Goal: Complete application form

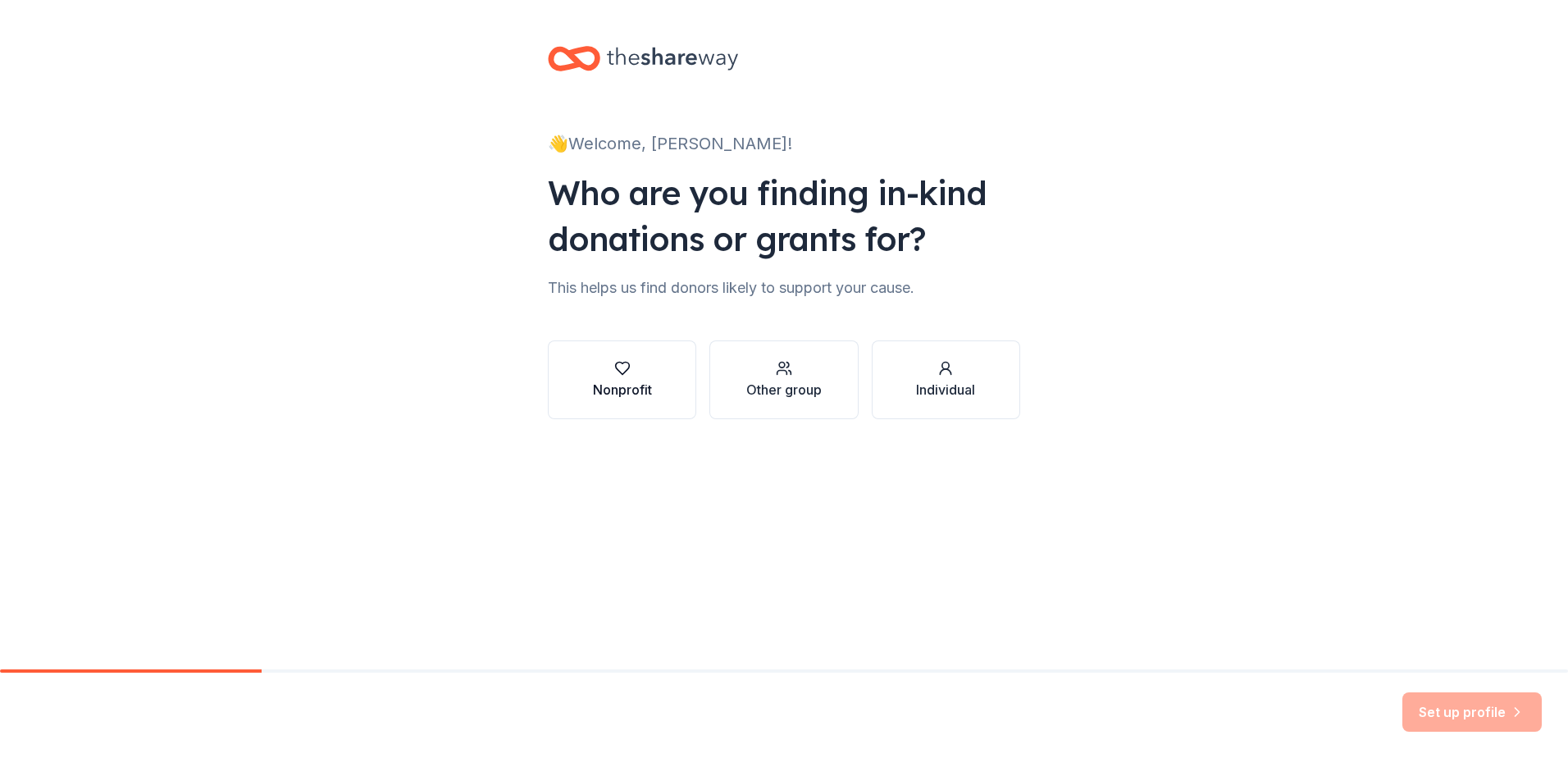
click at [606, 377] on div "Nonprofit" at bounding box center [623, 380] width 59 height 39
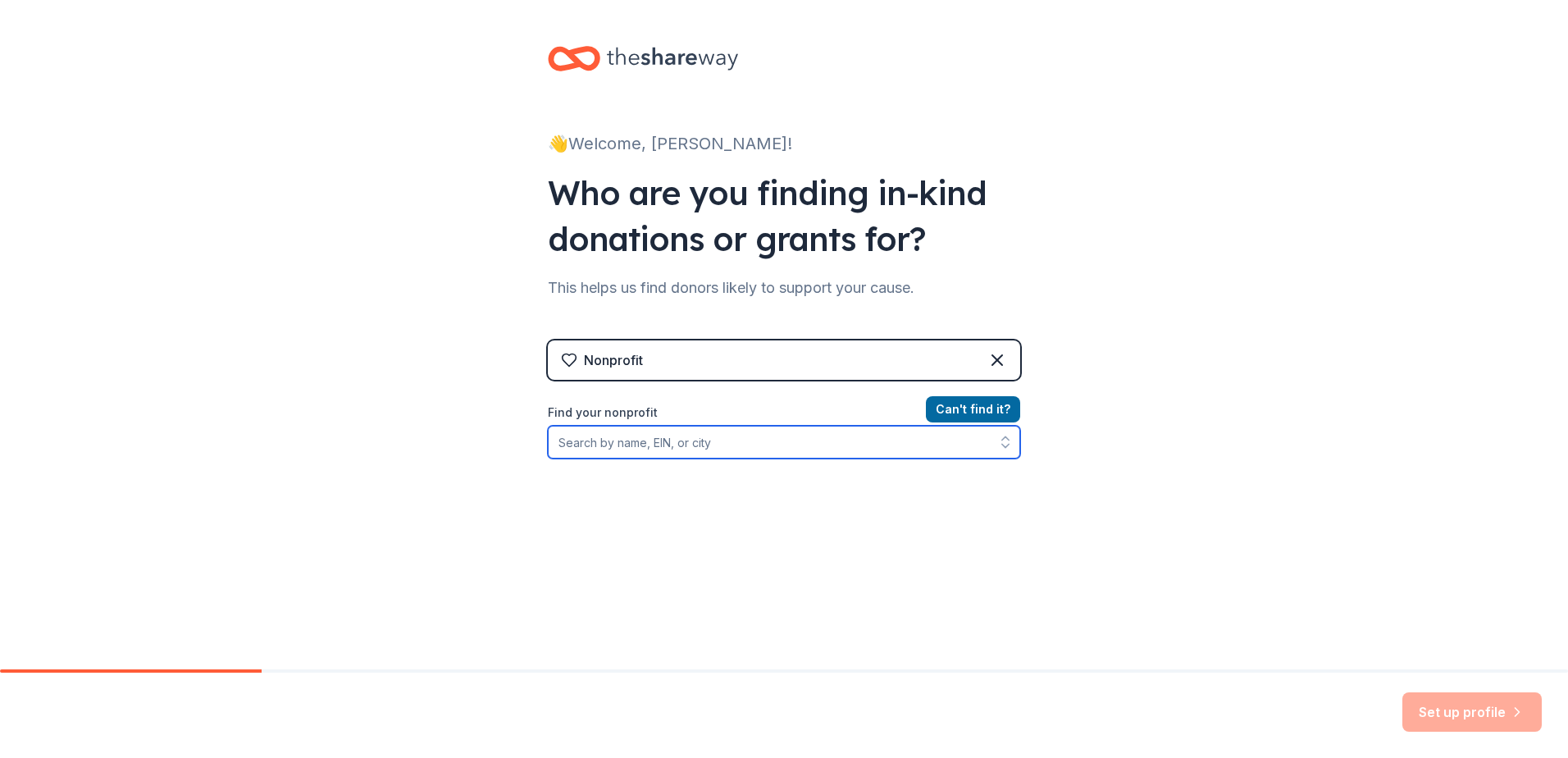
click at [807, 455] on input "Find your nonprofit" at bounding box center [784, 442] width 473 height 33
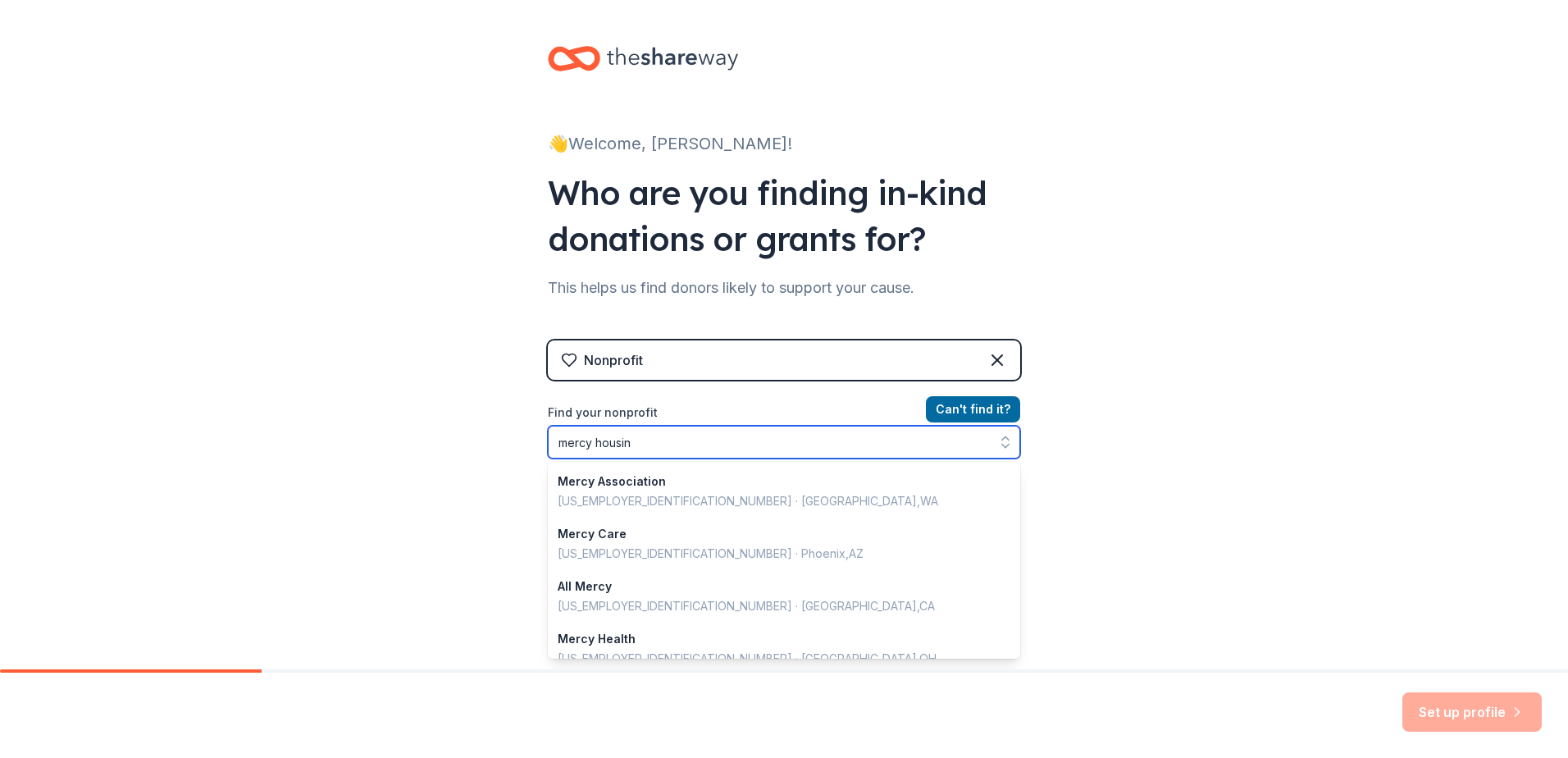
type input "mercy housing"
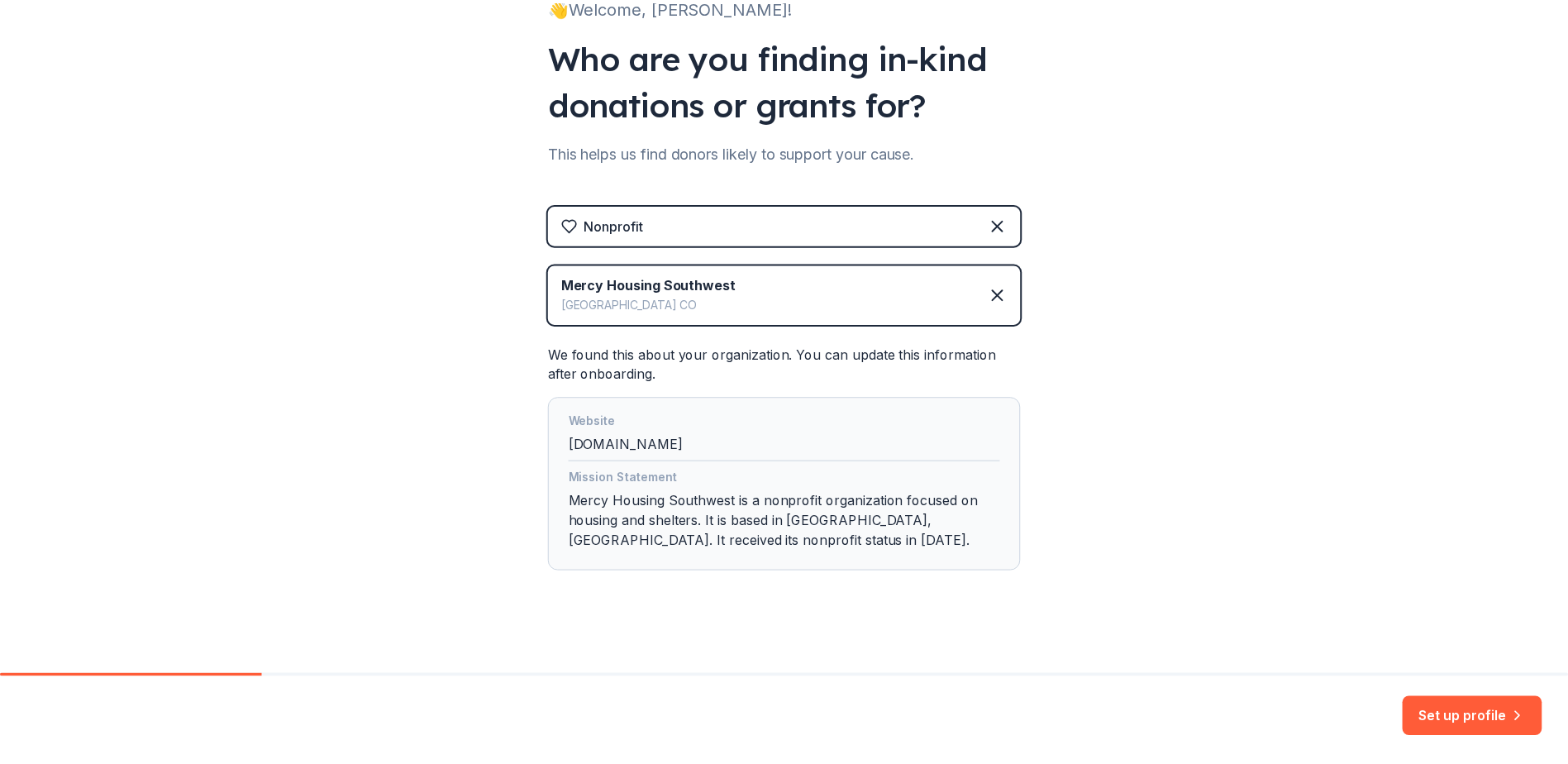
scroll to position [147, 0]
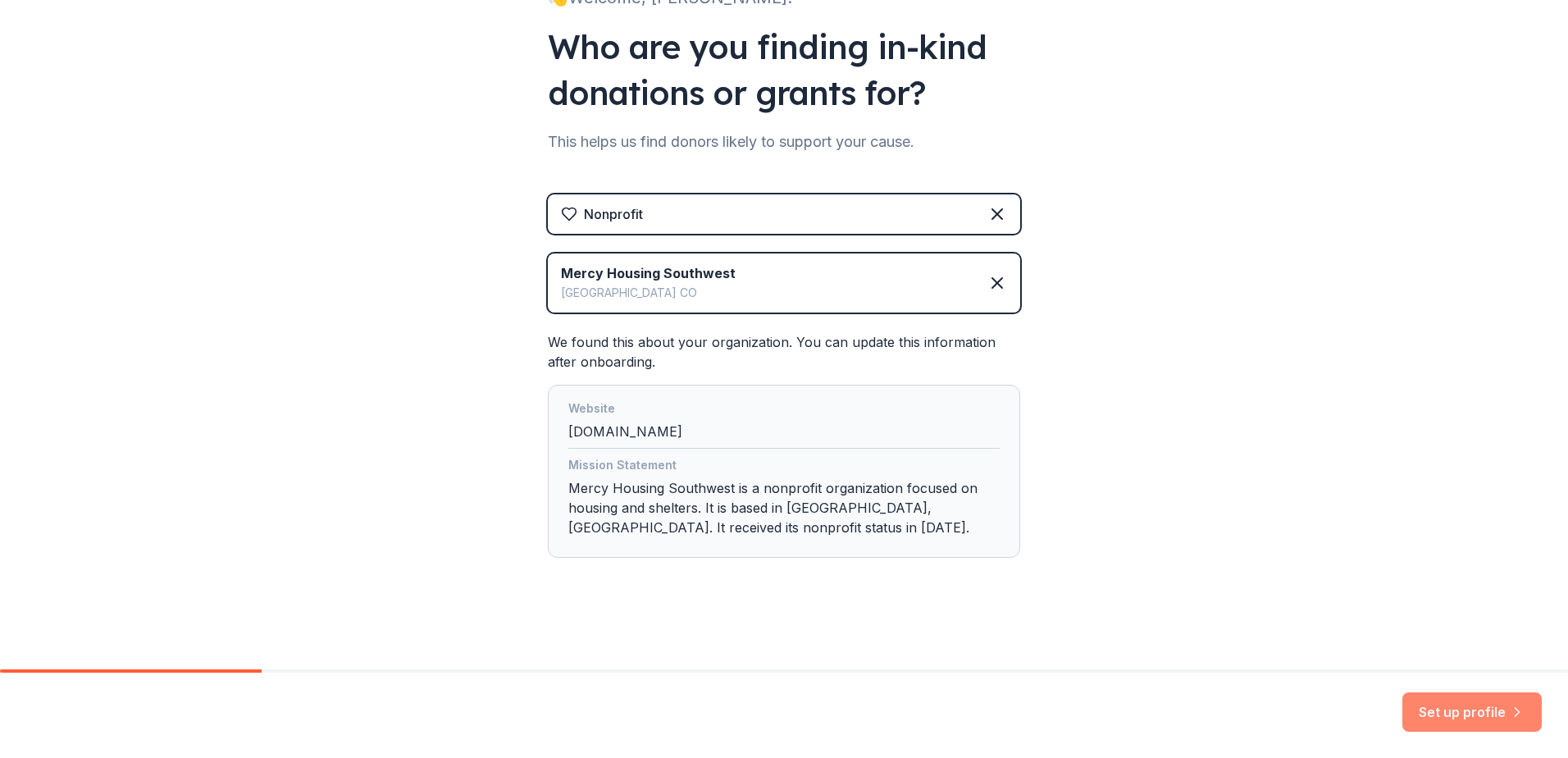
click at [1506, 715] on button "Set up profile" at bounding box center [1472, 712] width 139 height 39
click at [633, 500] on div "Mission Statement Mercy Housing Southwest is a nonprofit organization focused o…" at bounding box center [784, 500] width 432 height 89
click at [653, 279] on div "Mercy Housing Southwest" at bounding box center [648, 273] width 175 height 20
click at [743, 275] on div "Mercy Housing [GEOGRAPHIC_DATA]" at bounding box center [784, 283] width 473 height 59
click at [633, 295] on div "Denver CO" at bounding box center [648, 293] width 175 height 20
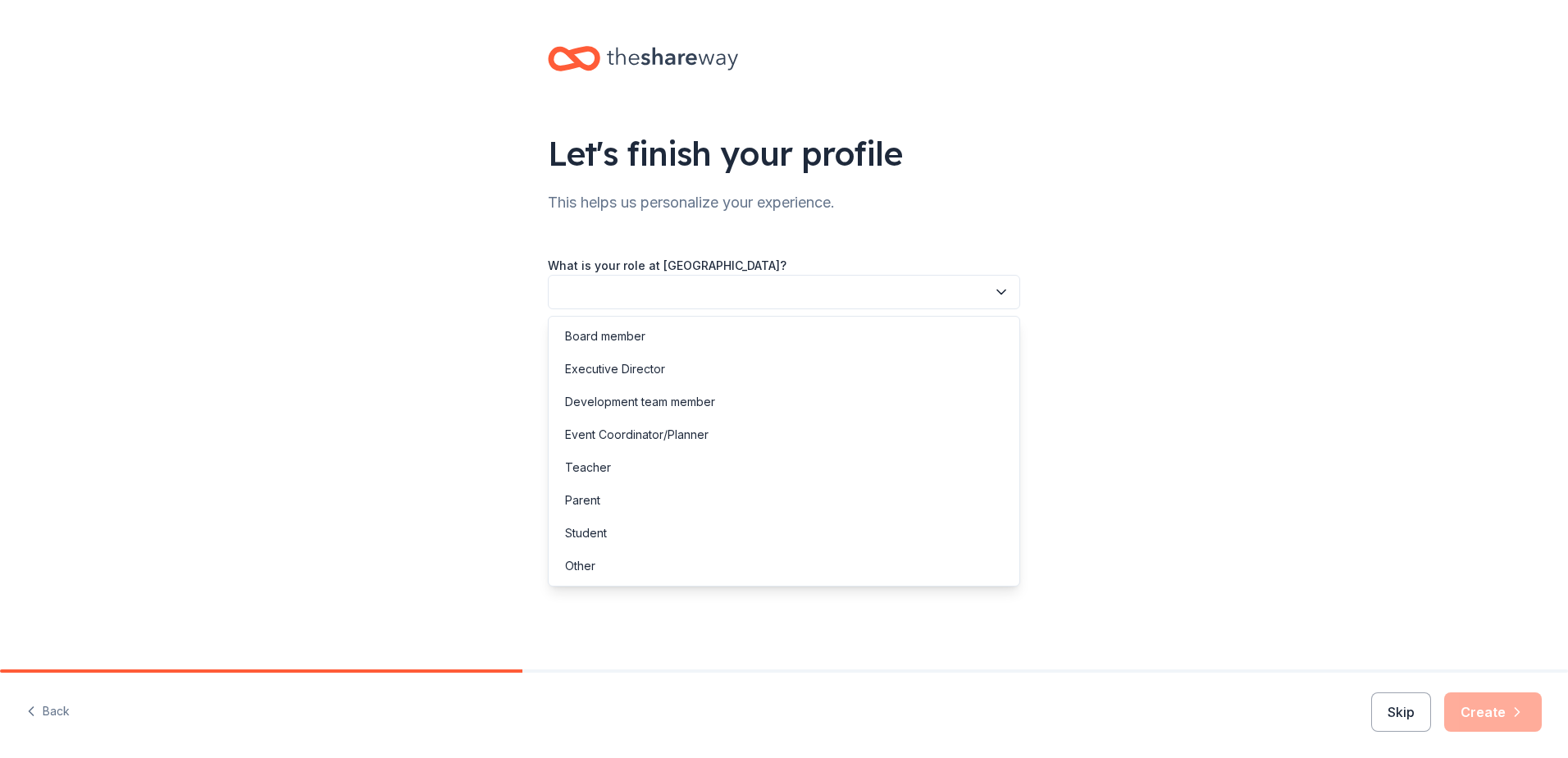
click at [982, 290] on button "button" at bounding box center [784, 292] width 473 height 34
click at [685, 434] on div "Event Coordinator/Planner" at bounding box center [637, 435] width 144 height 20
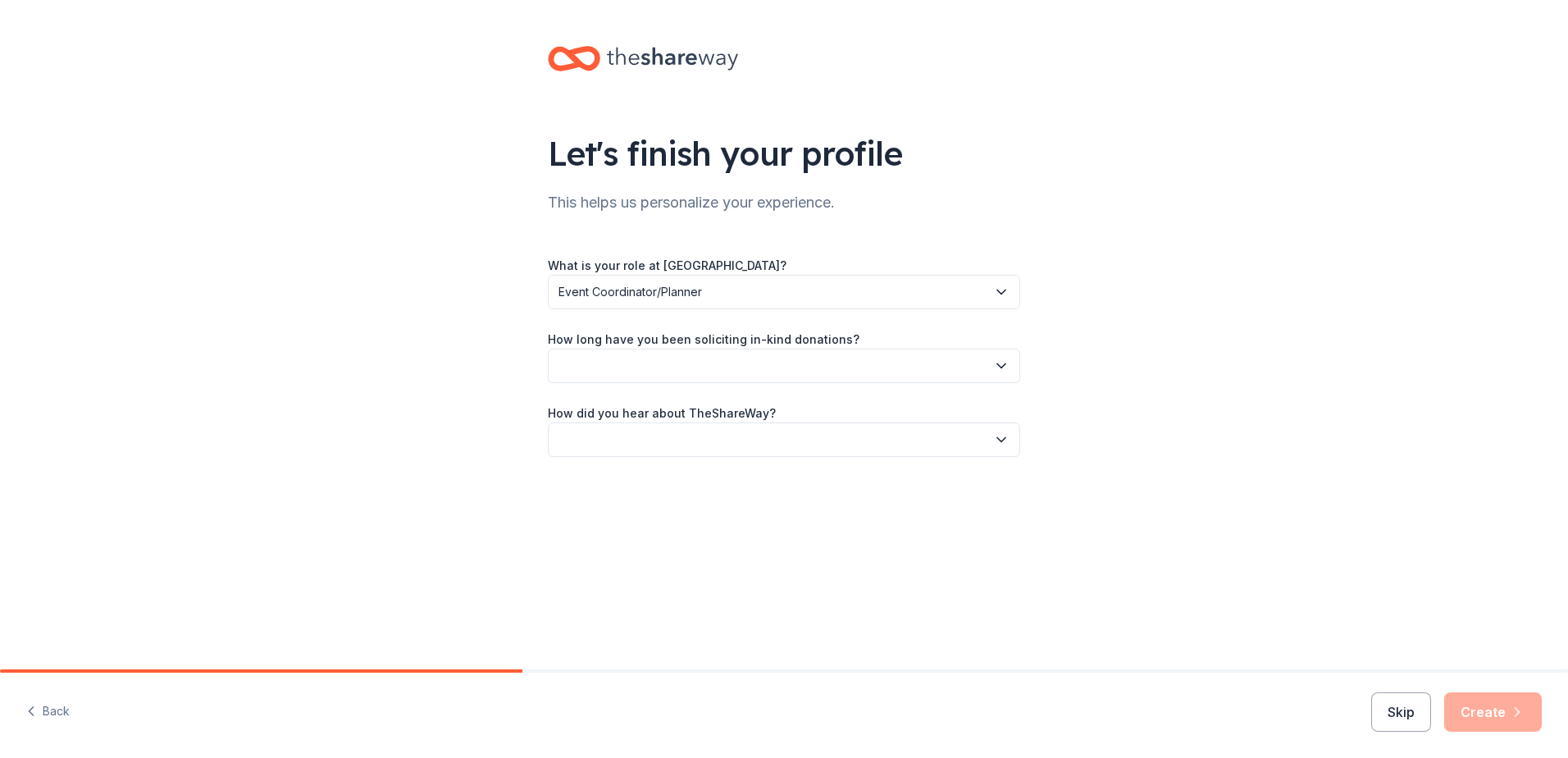
click at [795, 364] on button "button" at bounding box center [784, 366] width 473 height 34
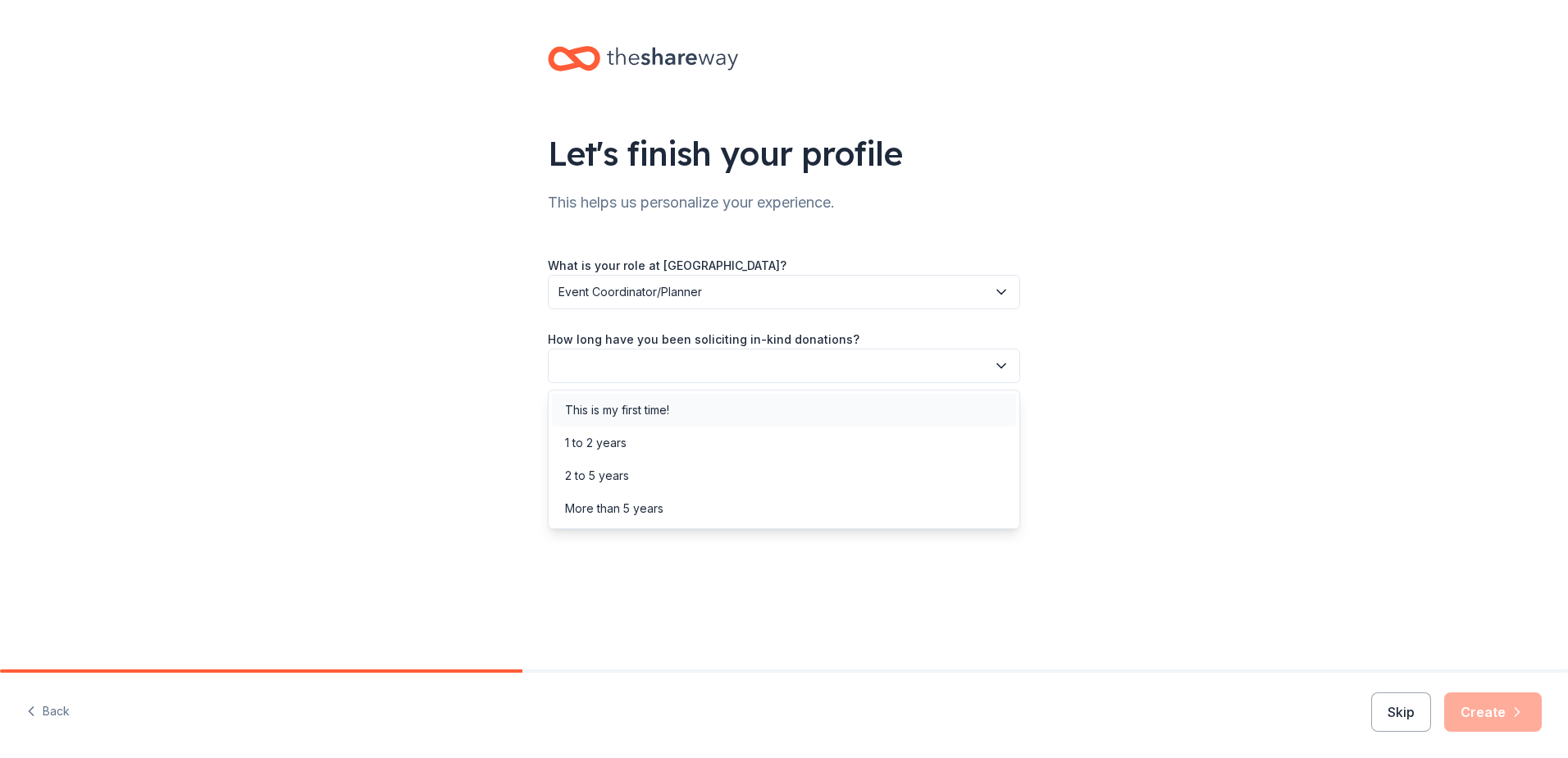
click at [702, 411] on div "This is my first time!" at bounding box center [784, 410] width 464 height 33
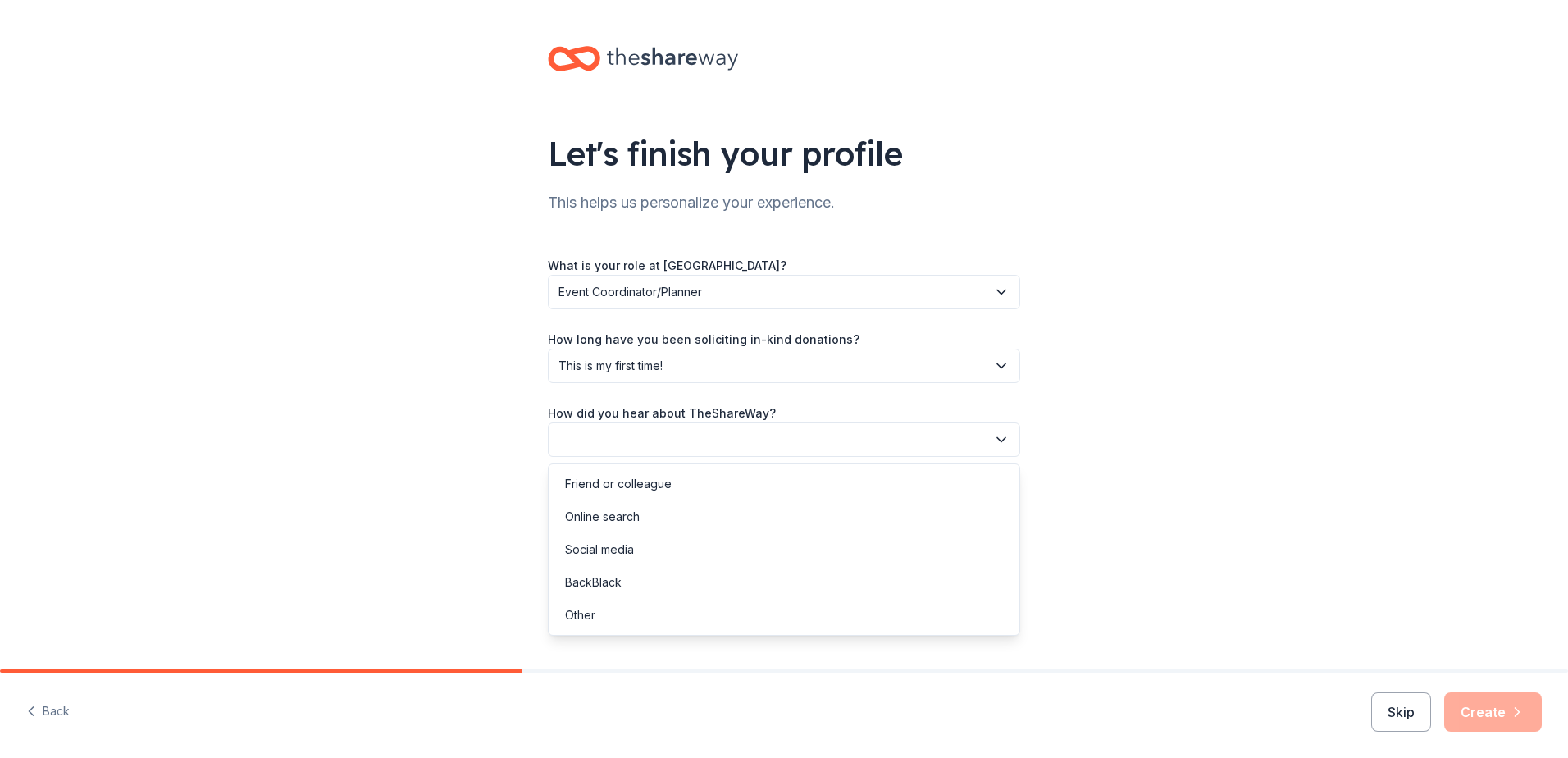
click at [715, 434] on button "button" at bounding box center [784, 440] width 473 height 34
click at [650, 521] on div "Online search" at bounding box center [784, 517] width 464 height 33
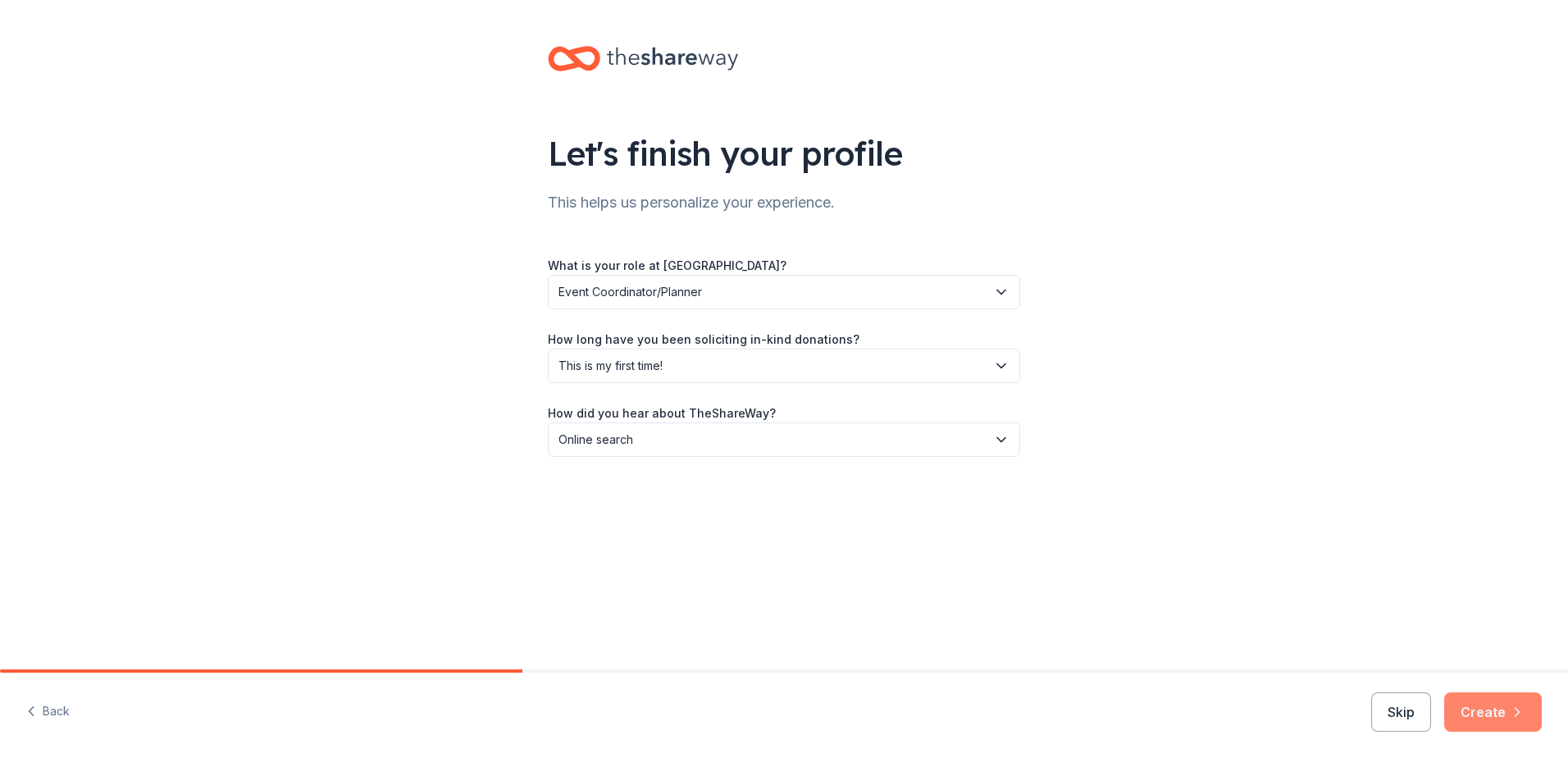
click at [1515, 697] on button "Create" at bounding box center [1493, 712] width 98 height 39
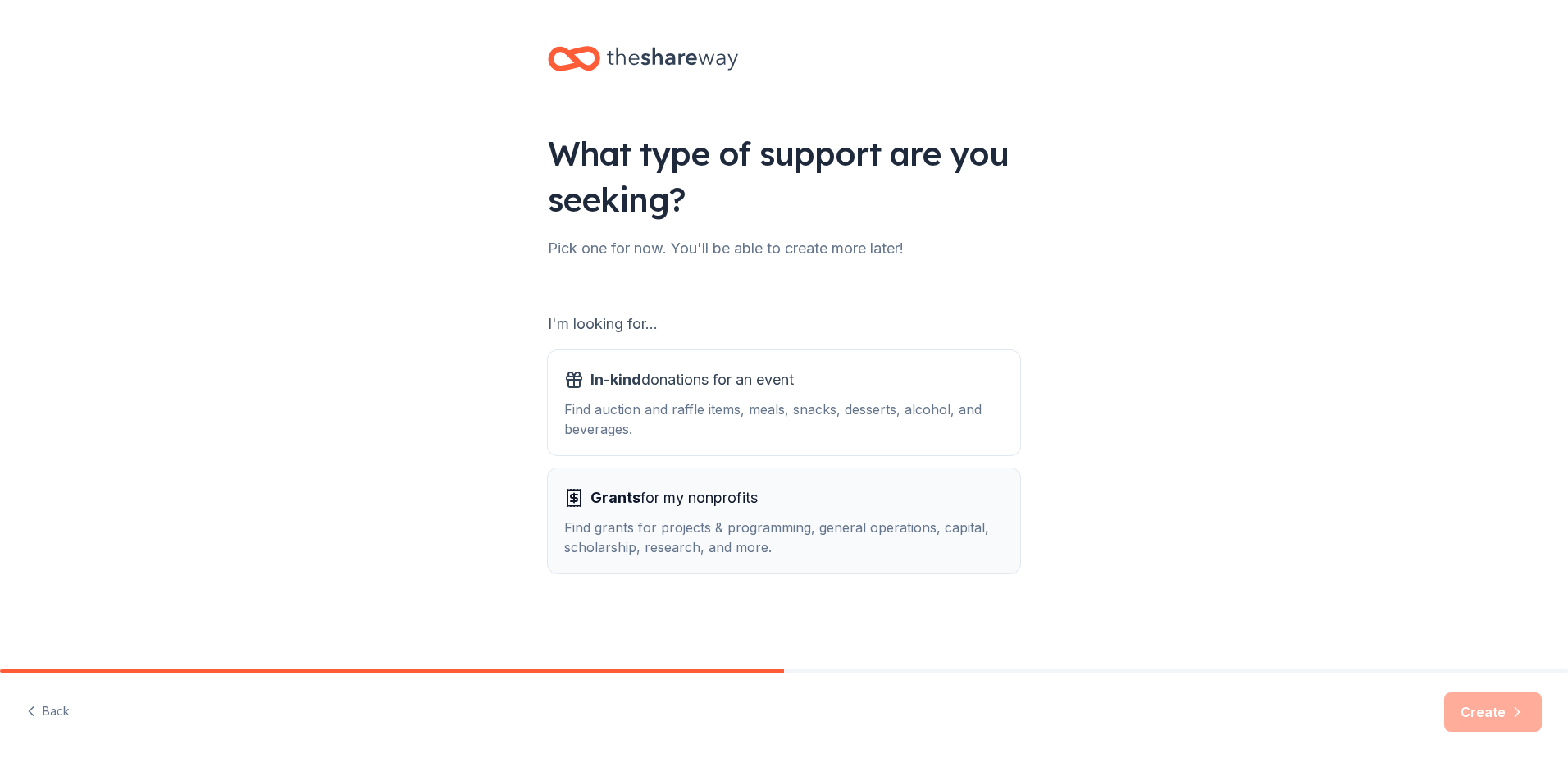
click at [830, 530] on div "Find grants for projects & programming, general operations, capital, scholarshi…" at bounding box center [784, 537] width 440 height 39
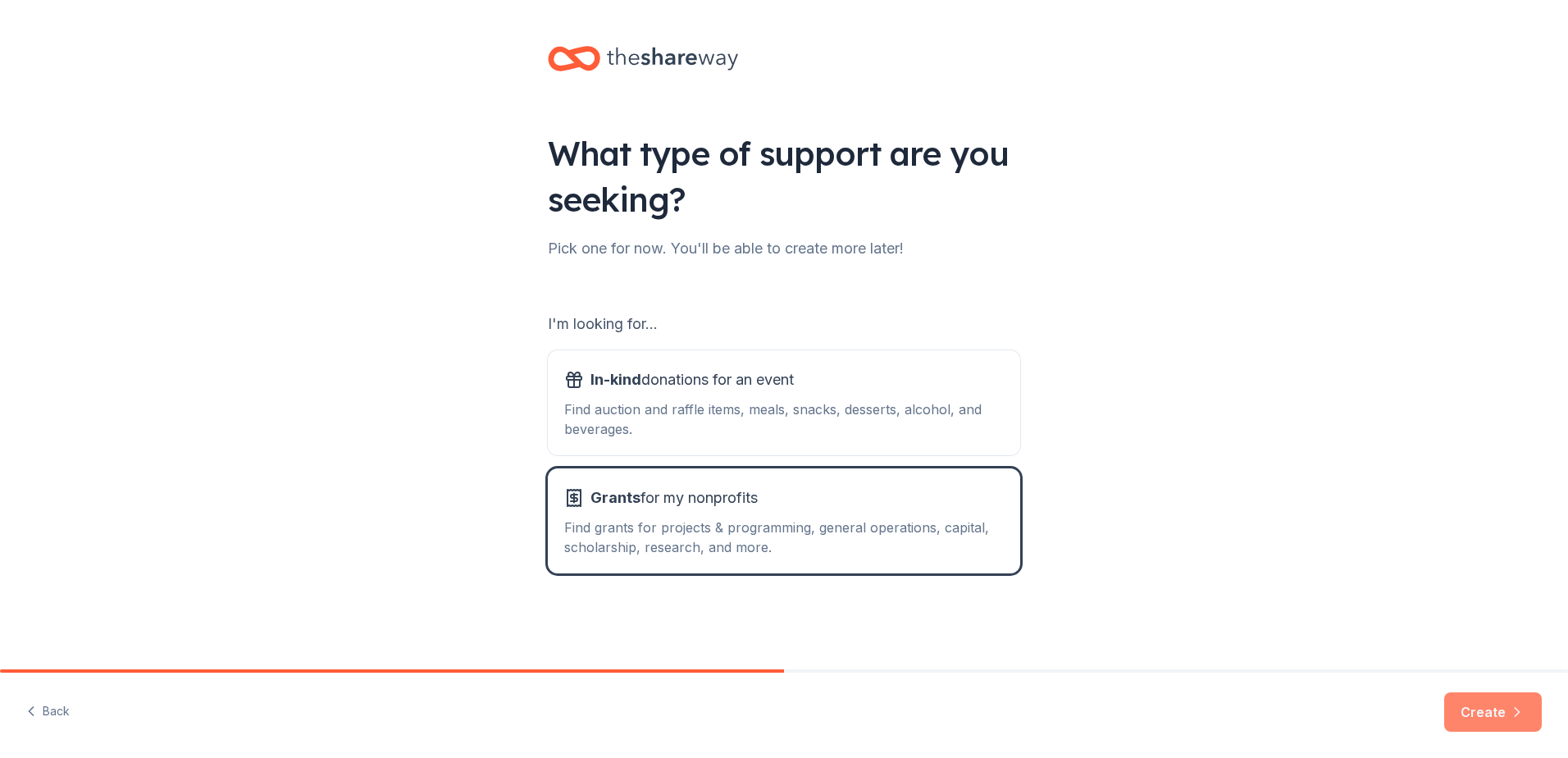
click at [1502, 705] on button "Create" at bounding box center [1493, 712] width 98 height 39
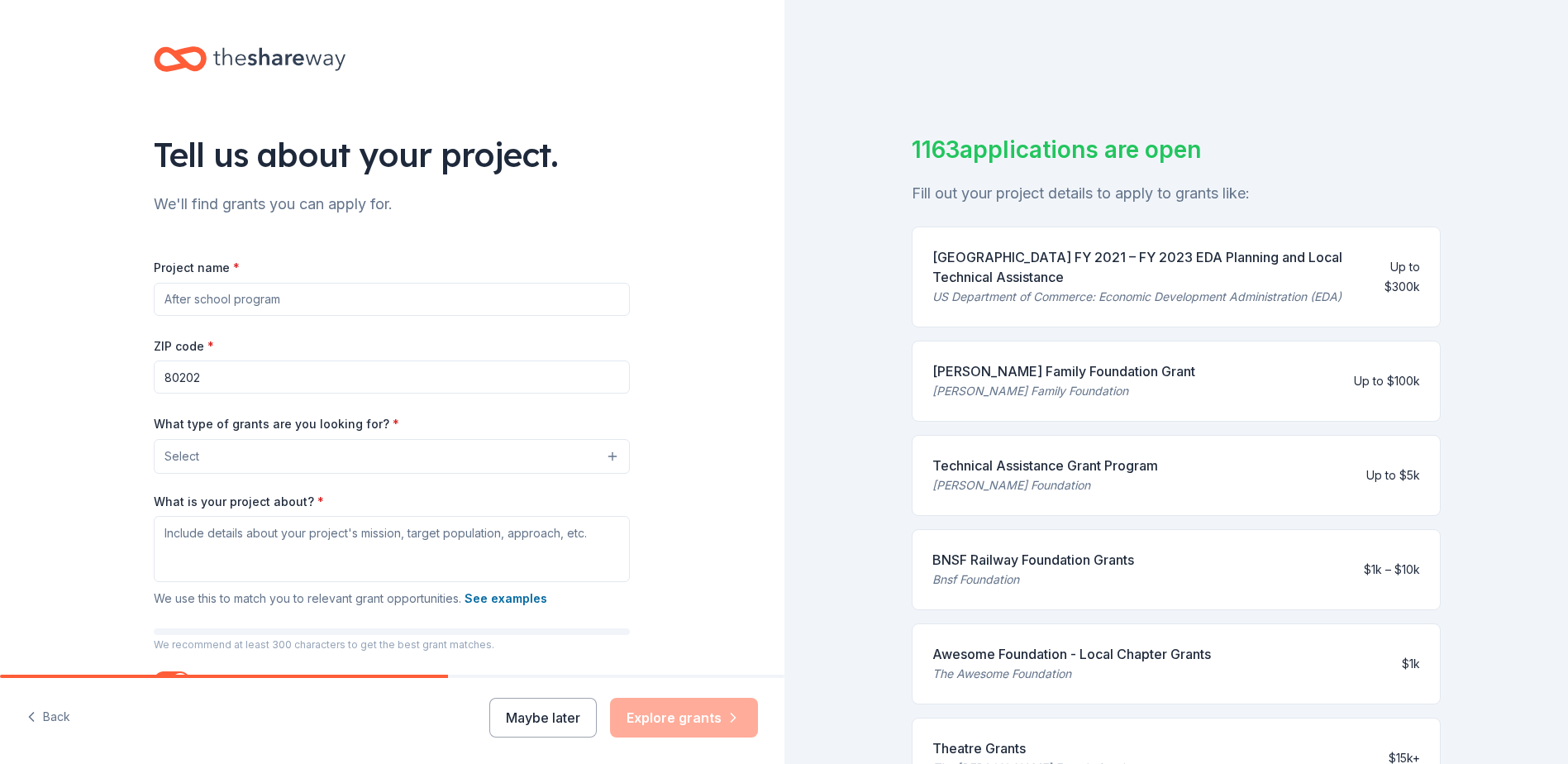
click at [548, 290] on input "Project name *" at bounding box center [392, 299] width 476 height 33
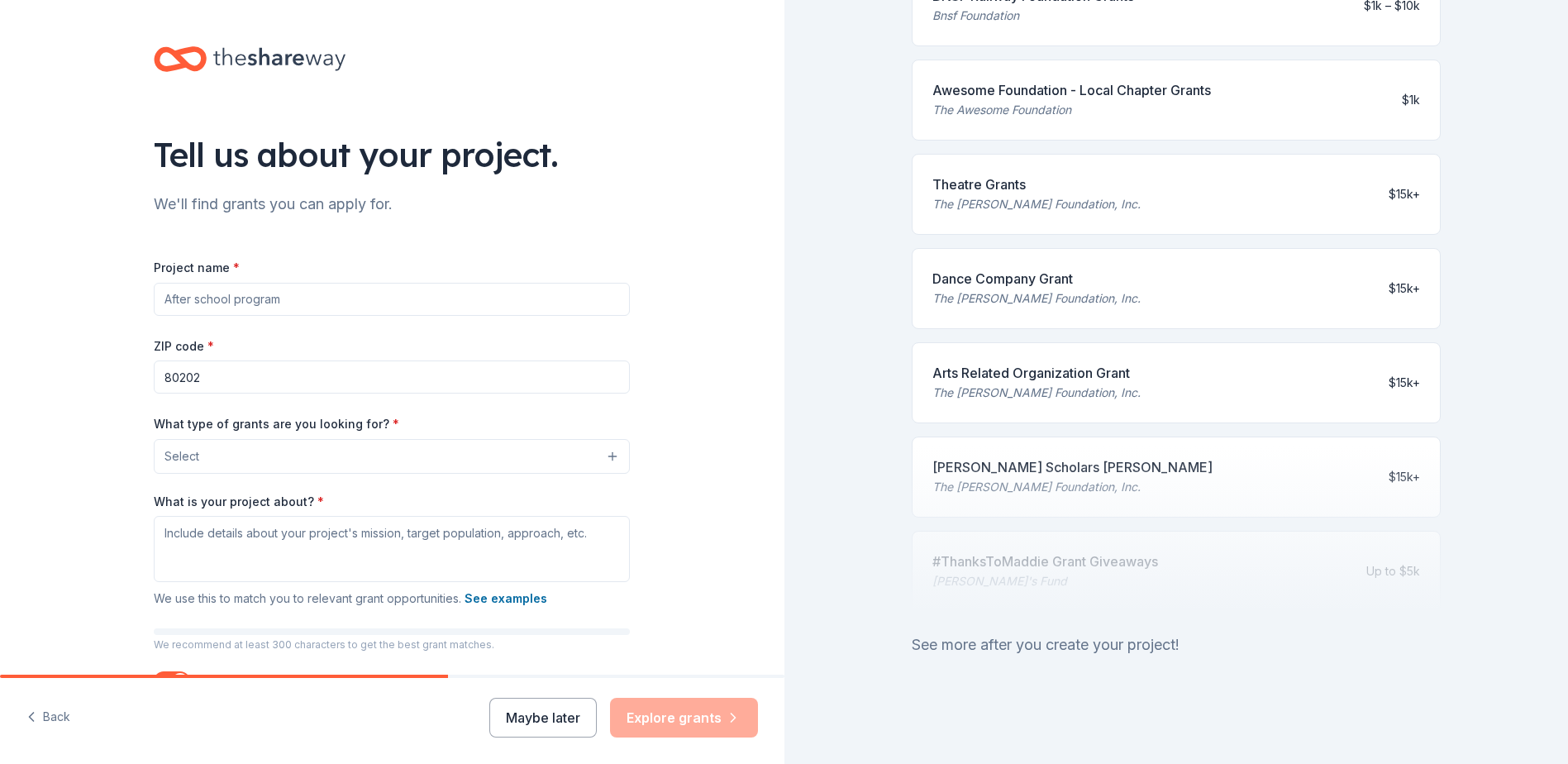
click at [369, 298] on input "Project name *" at bounding box center [392, 299] width 476 height 33
type input "[GEOGRAPHIC_DATA]"
click at [312, 385] on input "80202" at bounding box center [392, 377] width 476 height 33
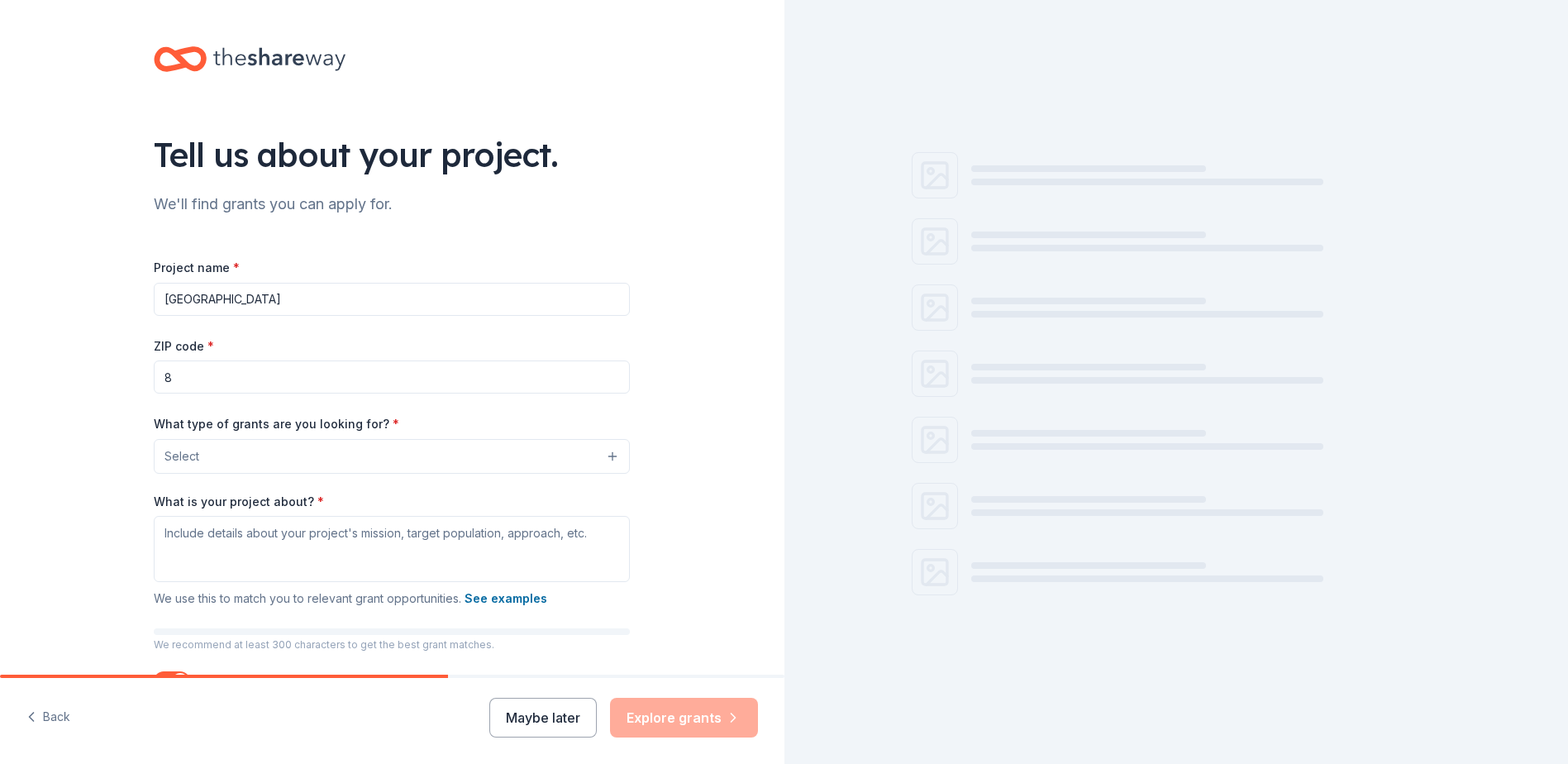
type input "85051"
click at [323, 469] on button "Select" at bounding box center [392, 456] width 476 height 35
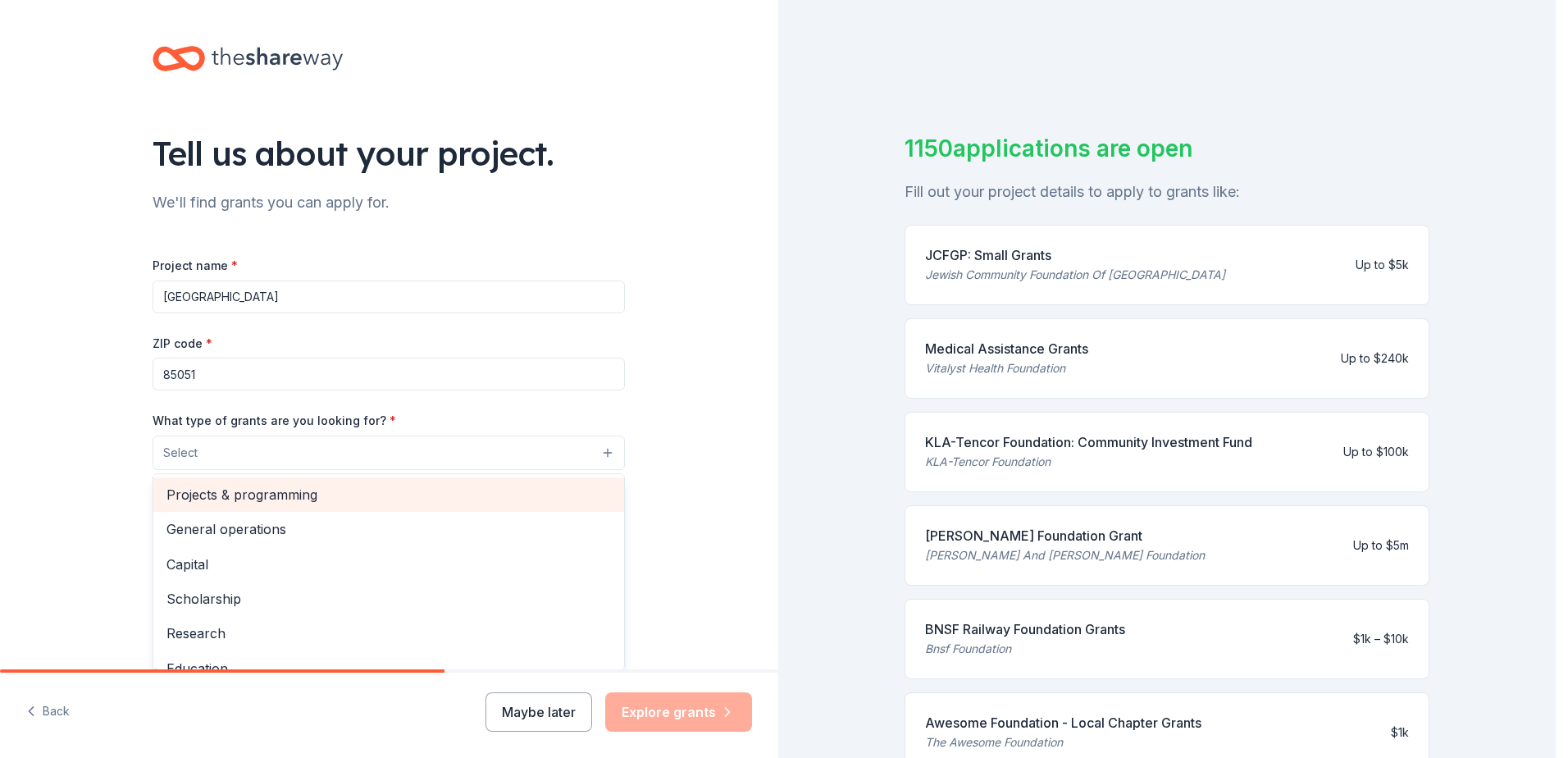
click at [311, 496] on span "Projects & programming" at bounding box center [389, 495] width 445 height 21
click at [354, 497] on span "General operations" at bounding box center [389, 496] width 445 height 21
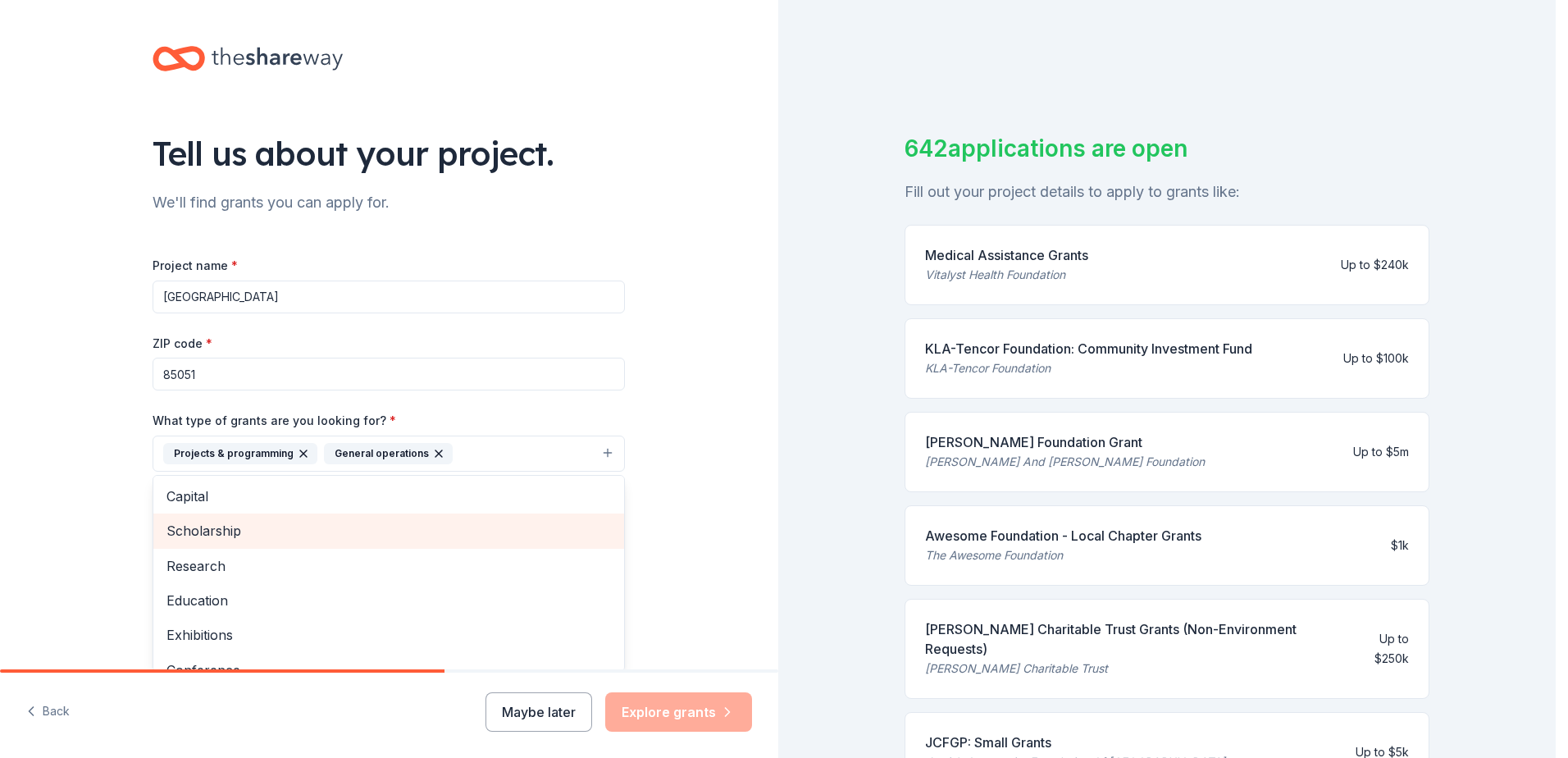
scroll to position [82, 0]
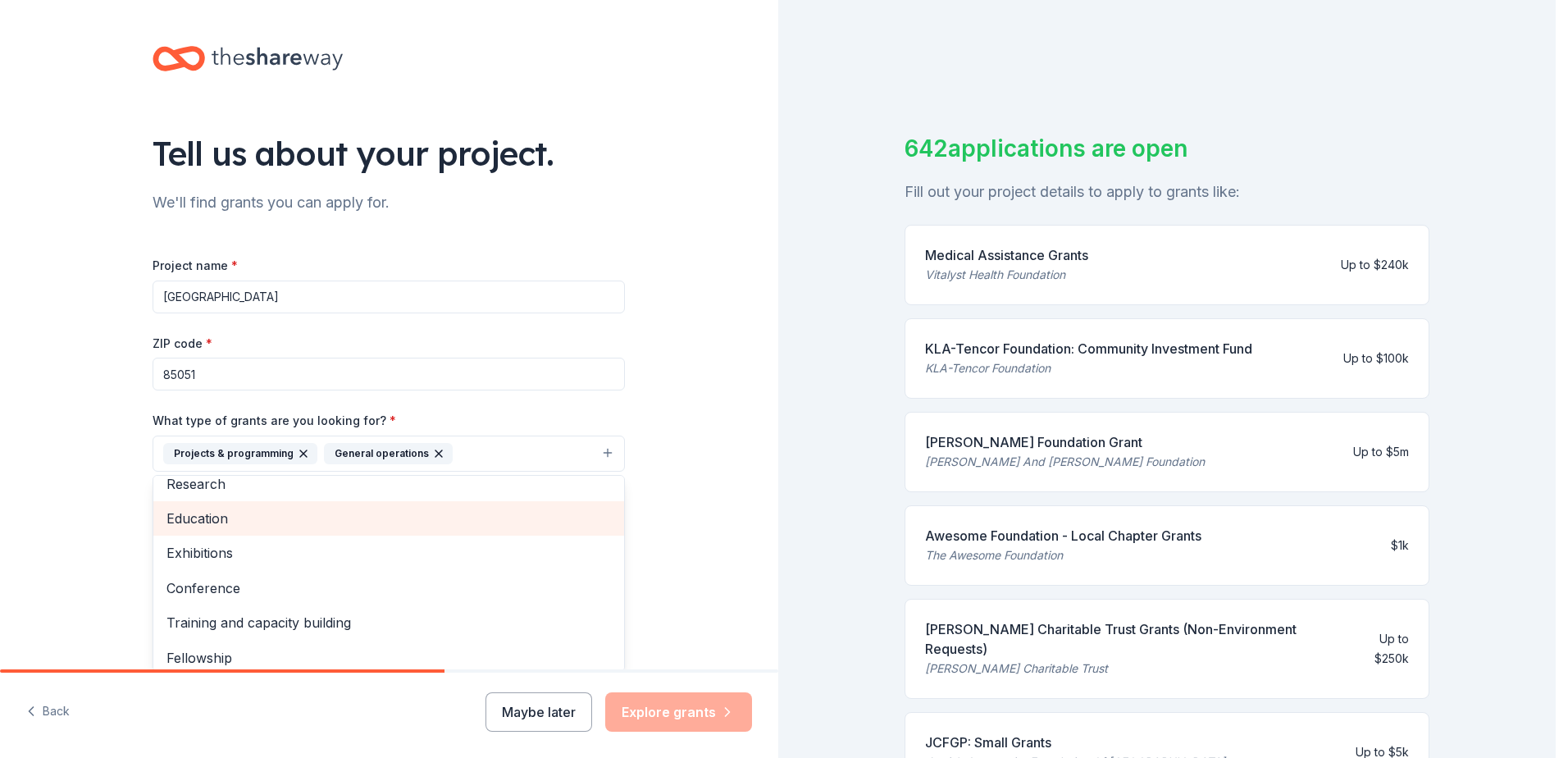
click at [368, 517] on span "Education" at bounding box center [389, 518] width 445 height 21
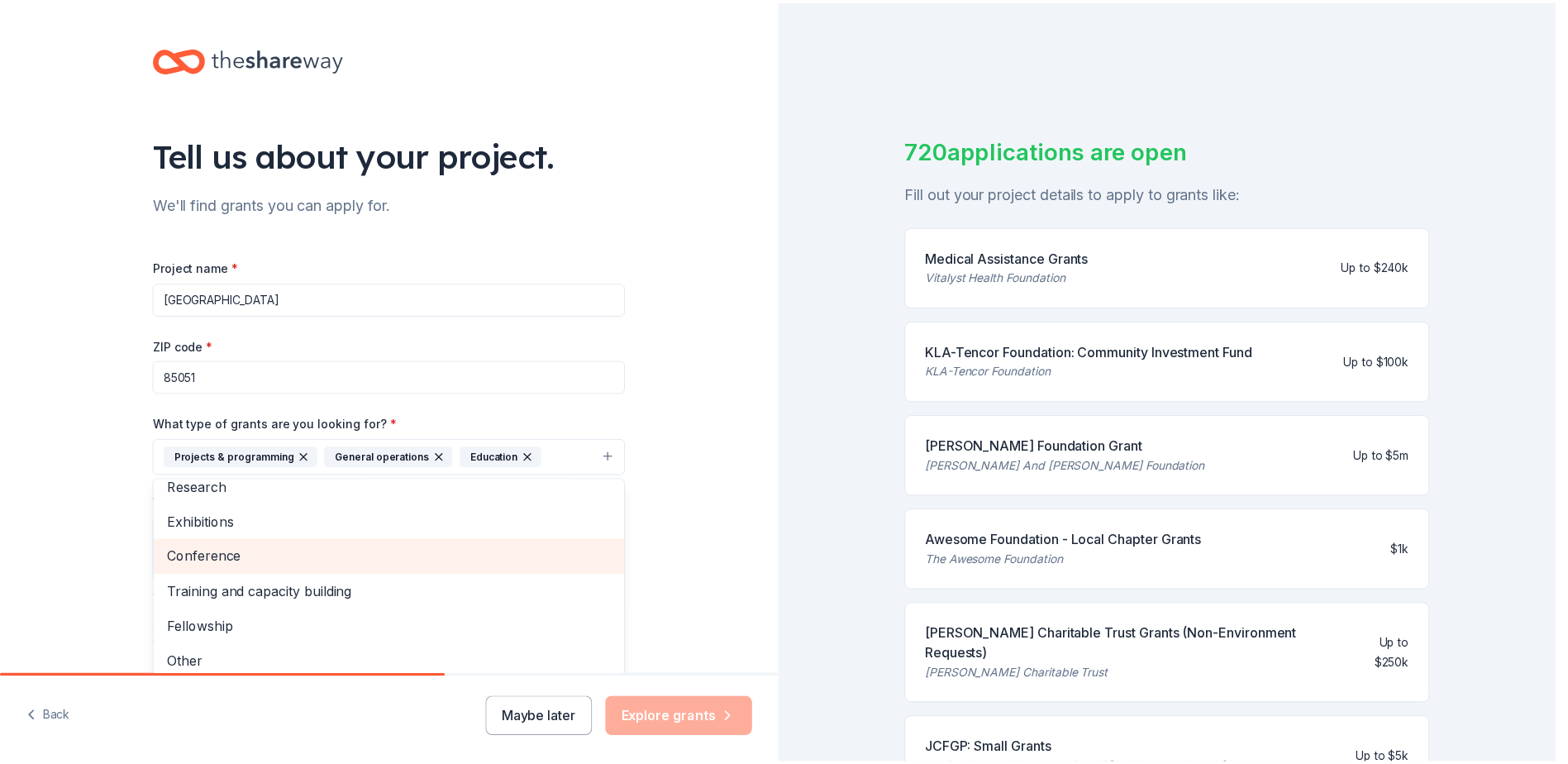
scroll to position [90, 0]
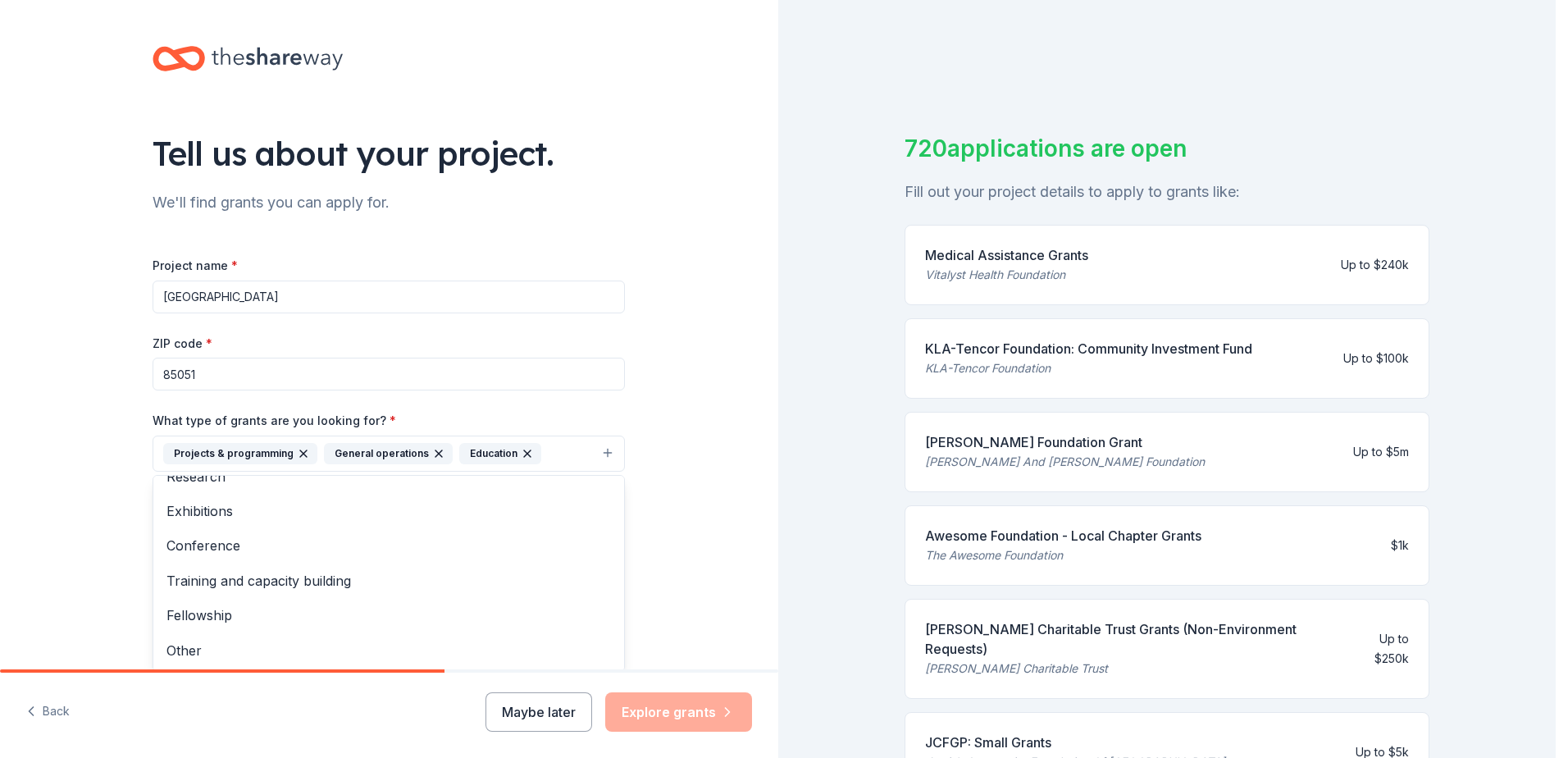
click at [734, 538] on div "Tell us about your project. We'll find grants you can apply for. Project name *…" at bounding box center [389, 393] width 779 height 786
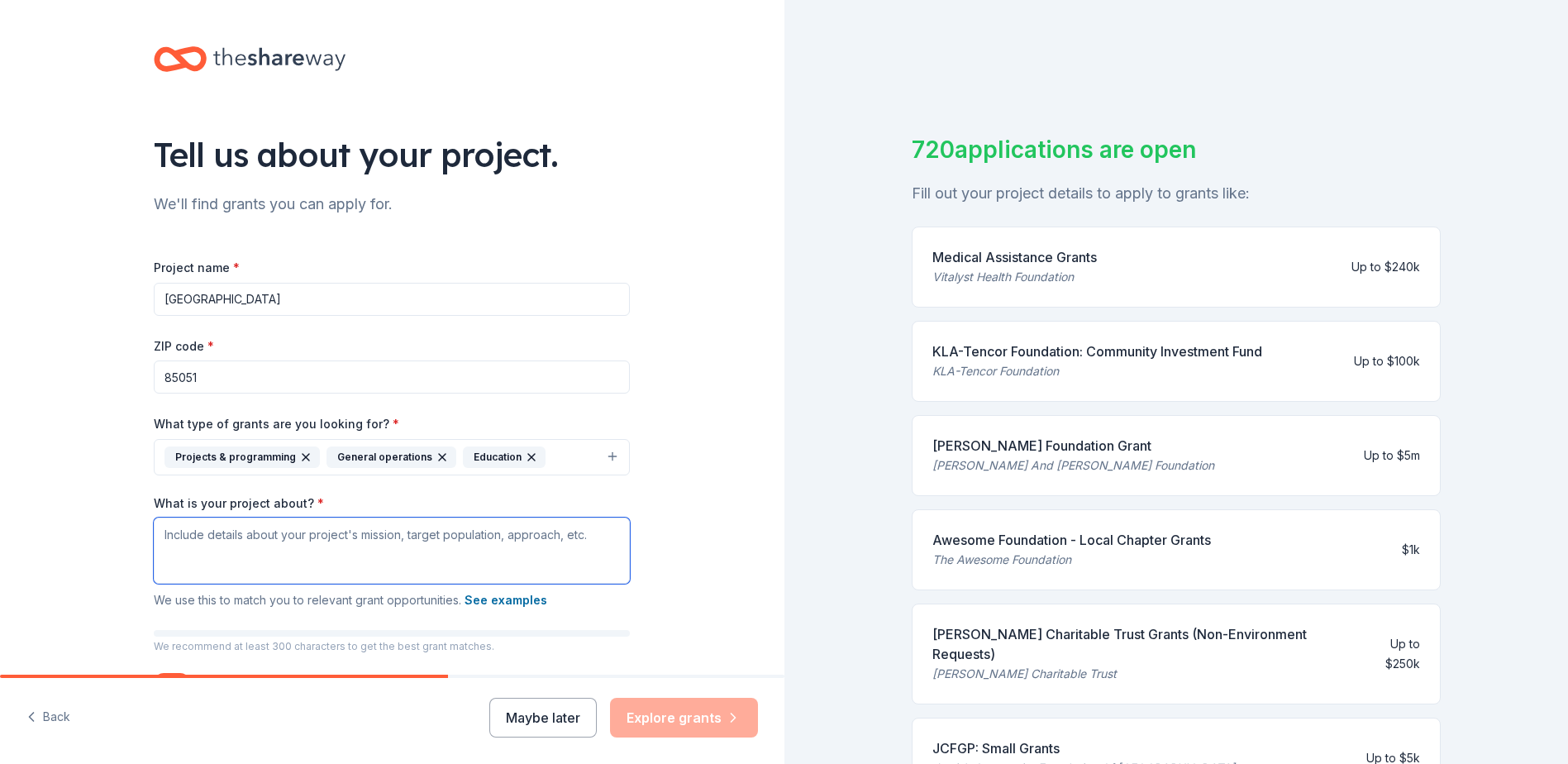
click at [558, 543] on textarea "What is your project about? *" at bounding box center [392, 551] width 476 height 66
click at [448, 537] on textarea "What is your project about? *" at bounding box center [392, 551] width 476 height 66
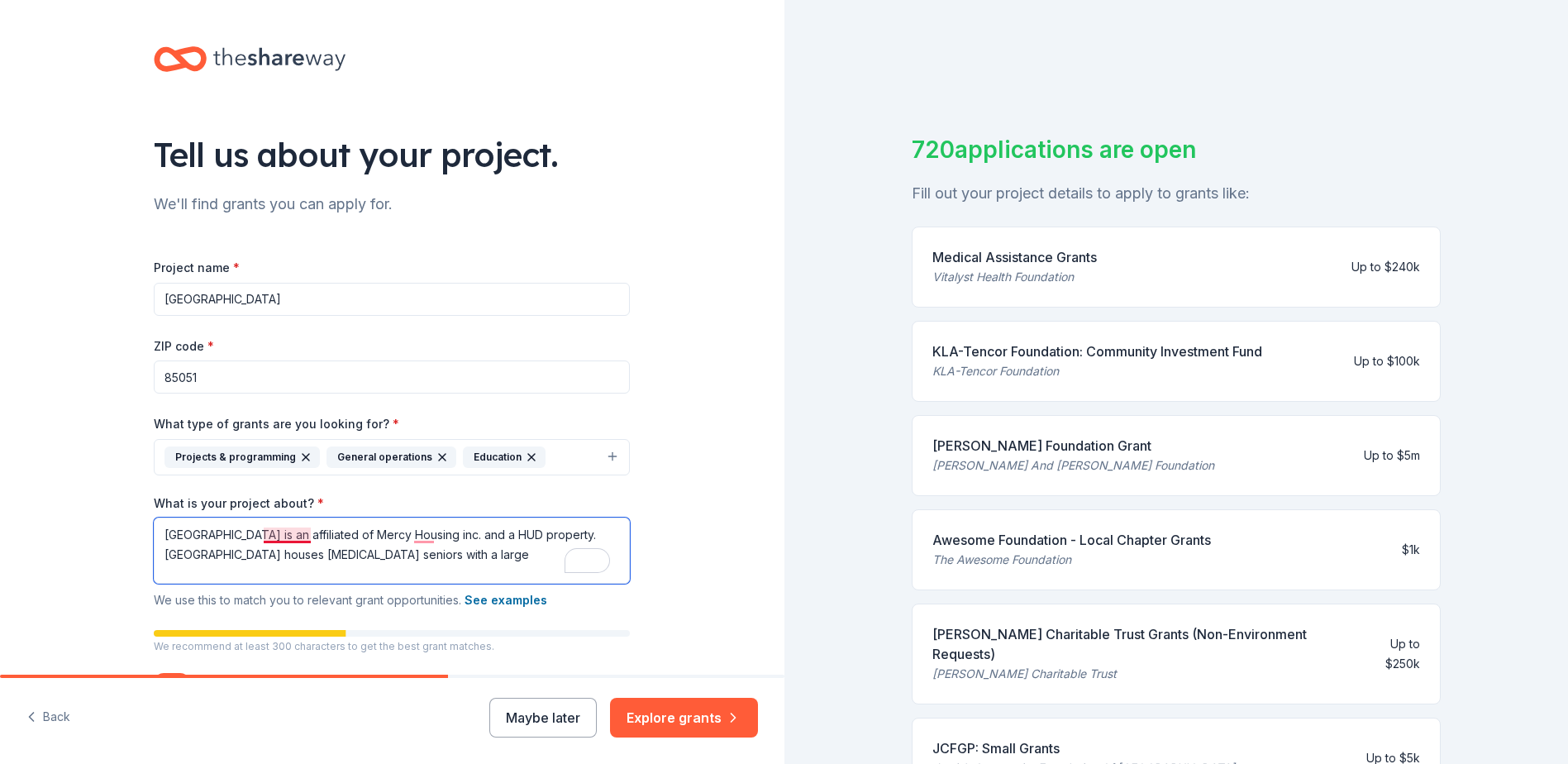
click at [289, 533] on textarea "[GEOGRAPHIC_DATA] is an affiliated of Mercy Housing inc. and a HUD property. [G…" at bounding box center [392, 551] width 476 height 66
click at [413, 540] on textarea "Lemon Grove is an affiliate of Mercy Housing inc. and a HUD property. [GEOGRAPH…" at bounding box center [392, 551] width 476 height 66
click at [424, 555] on textarea "Lemon Grove is an affiliate of Mercy Housing Inc. and a HUD property. [GEOGRAPH…" at bounding box center [392, 551] width 476 height 66
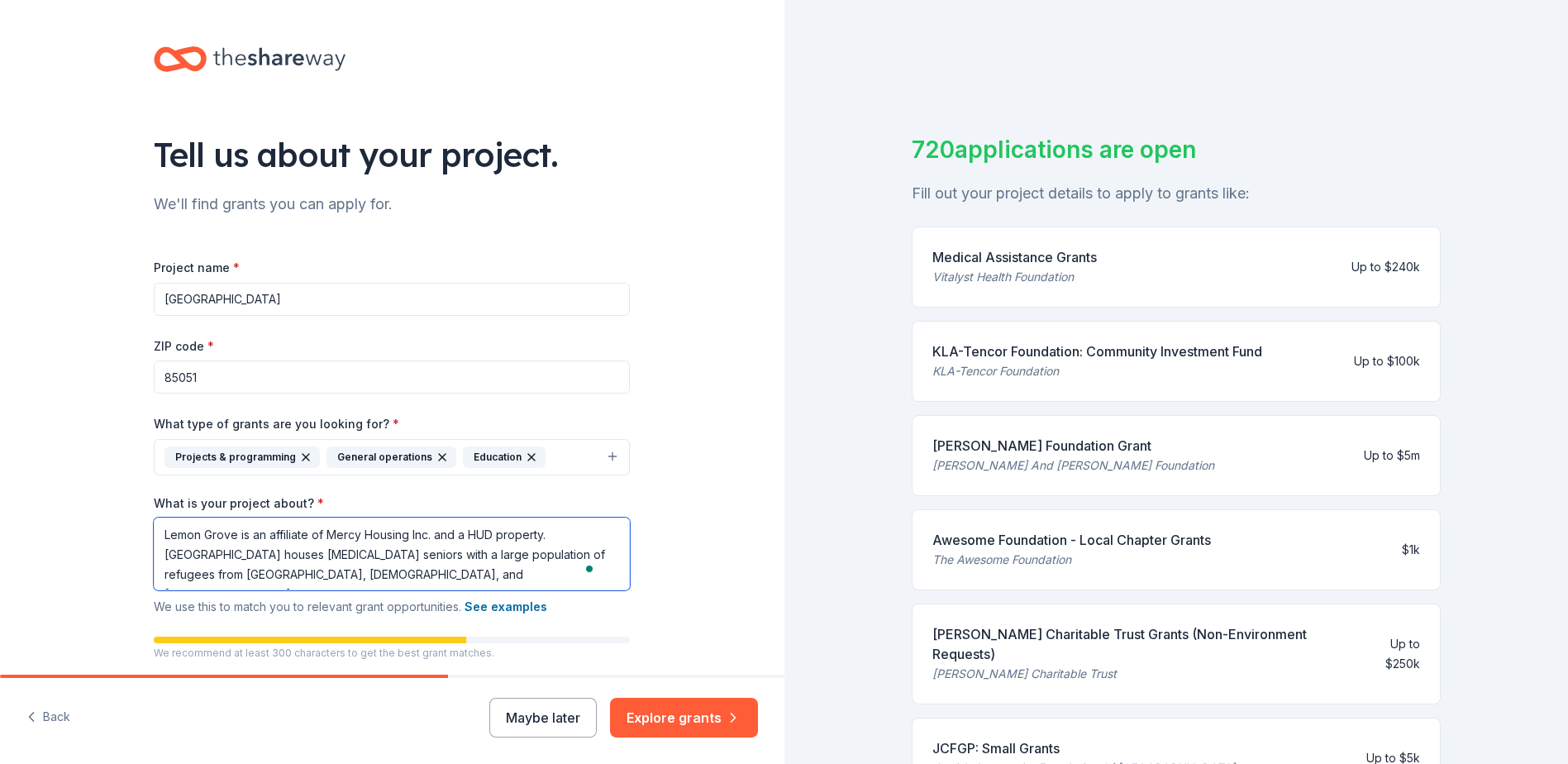
drag, startPoint x: 457, startPoint y: 571, endPoint x: 85, endPoint y: 527, distance: 374.6
click at [85, 527] on div "Tell us about your project. We'll find grants you can apply for. Project name *…" at bounding box center [392, 399] width 785 height 799
click at [699, 241] on div "Tell us about your project. We'll find grants you can apply for. Project name *…" at bounding box center [392, 399] width 785 height 799
click at [447, 579] on textarea "Lemon Grove is an affiliate of Mercy Housing Inc. and a HUD property. [GEOGRAPH…" at bounding box center [392, 554] width 476 height 73
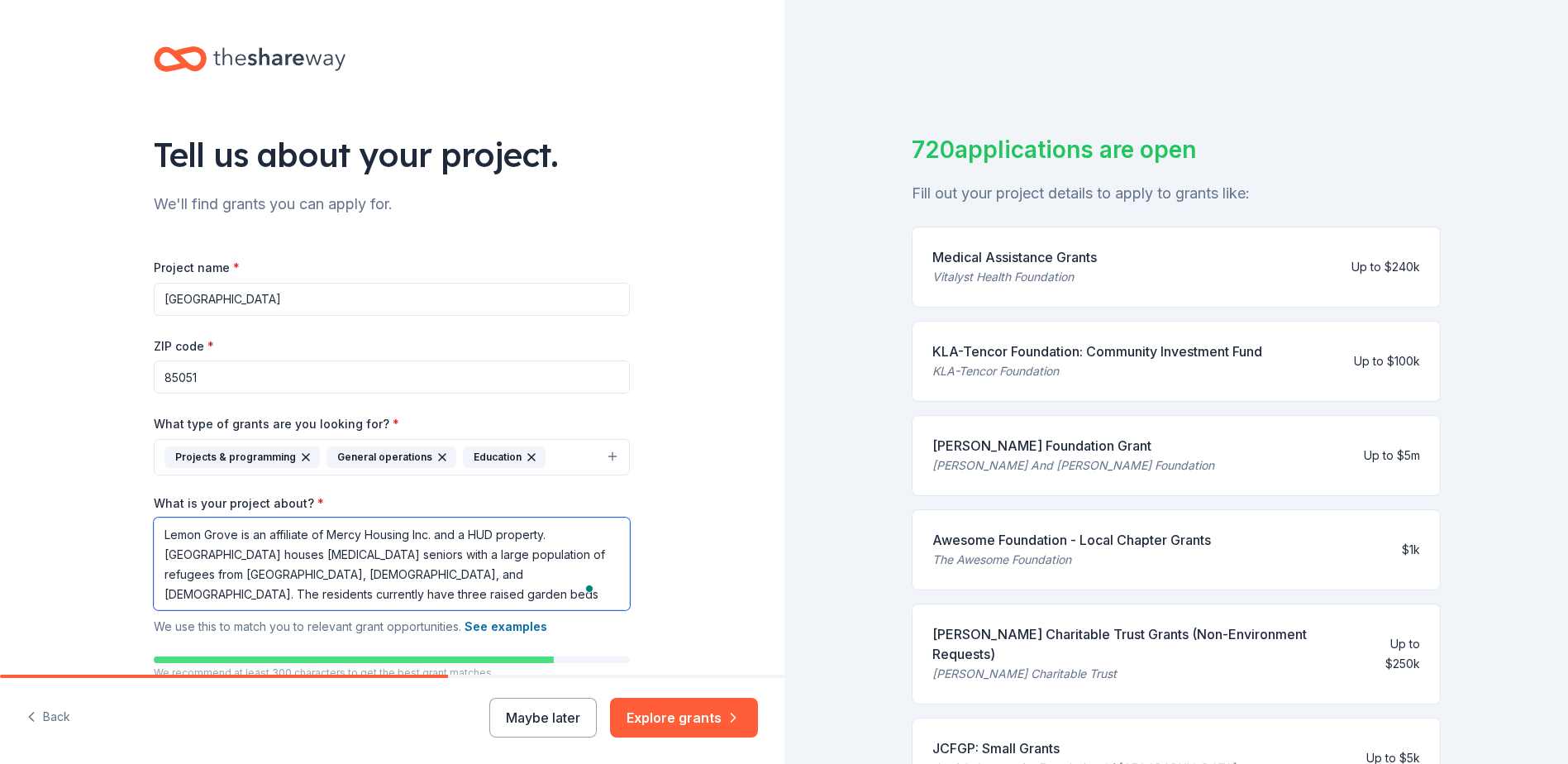
type textarea "Lemon Grove is an affiliate of Mercy Housing Inc. and a HUD property. [GEOGRAPH…"
